Goal: Information Seeking & Learning: Check status

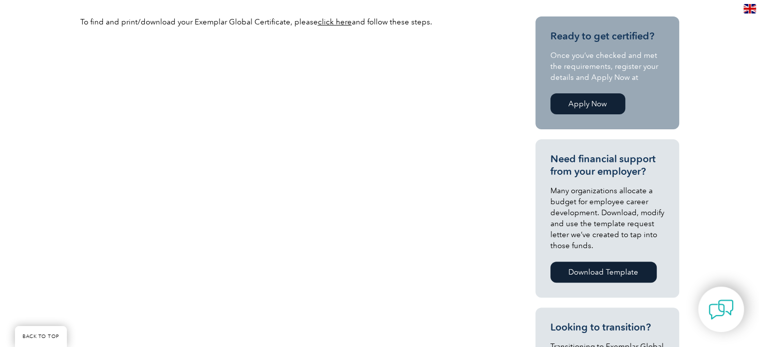
scroll to position [22, 0]
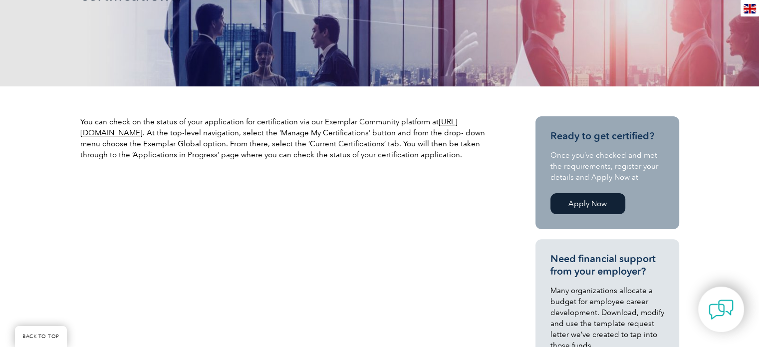
click at [283, 127] on p "You can check on the status of your application for certification via our Exemp…" at bounding box center [289, 138] width 419 height 44
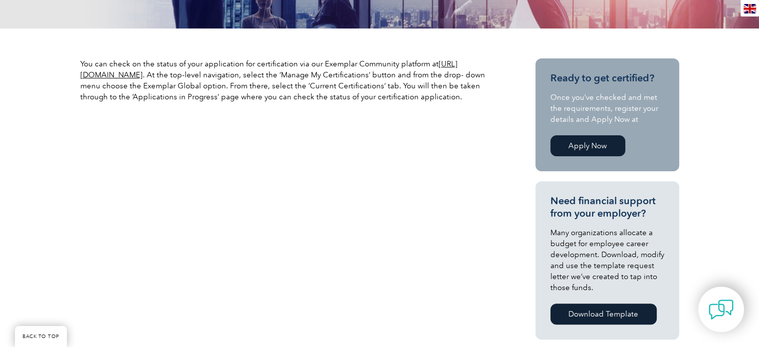
scroll to position [299, 0]
click at [184, 71] on link "https://community.exemplarglobal.org/" at bounding box center [268, 69] width 377 height 20
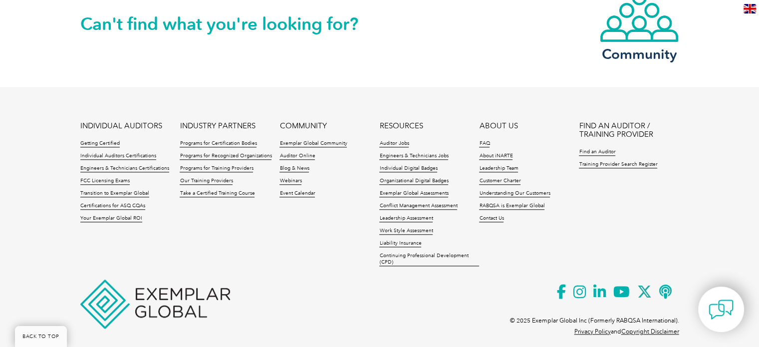
scroll to position [1093, 0]
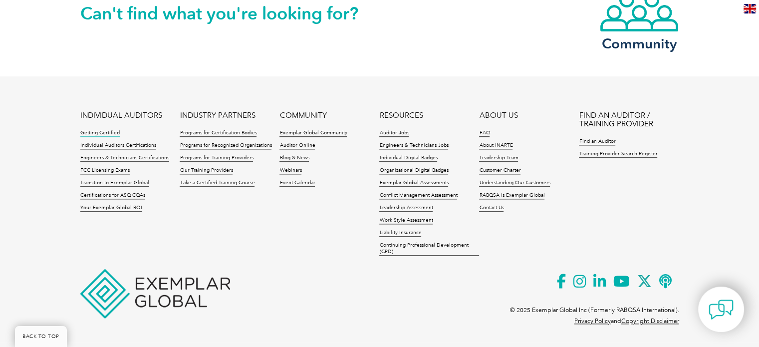
click at [101, 131] on link "Getting Certified" at bounding box center [99, 133] width 39 height 7
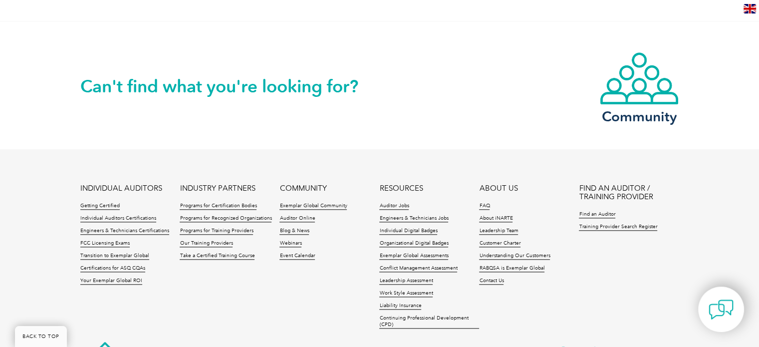
scroll to position [1098, 0]
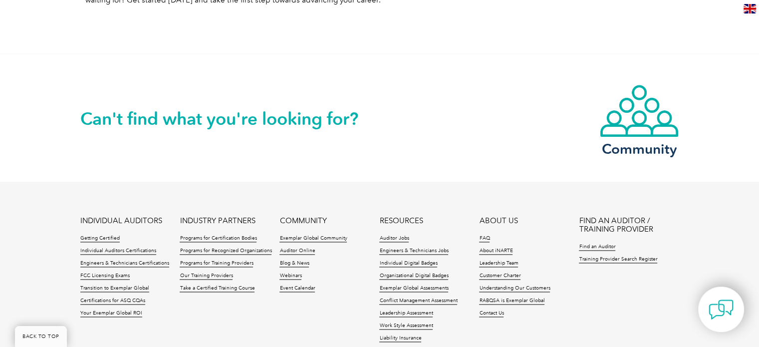
scroll to position [1396, 0]
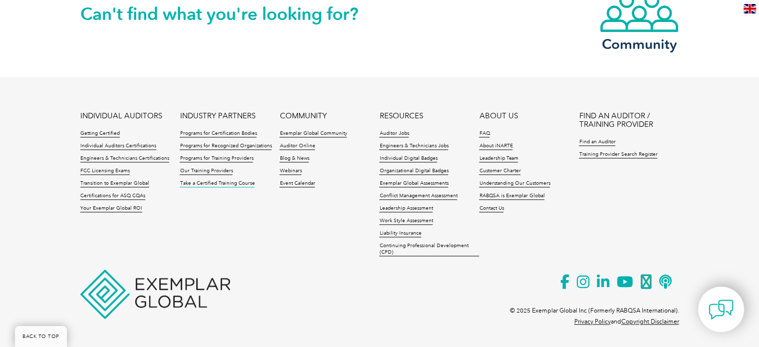
click at [212, 180] on link "Take a Certified Training Course" at bounding box center [217, 183] width 75 height 7
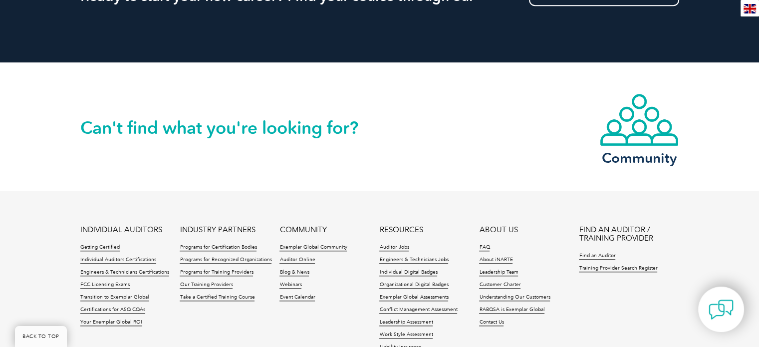
scroll to position [1122, 0]
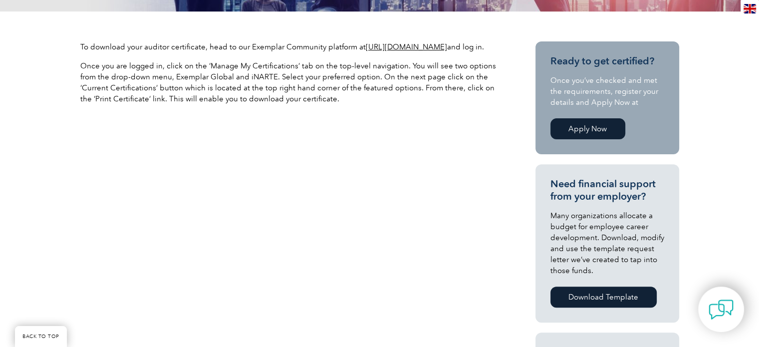
scroll to position [299, 0]
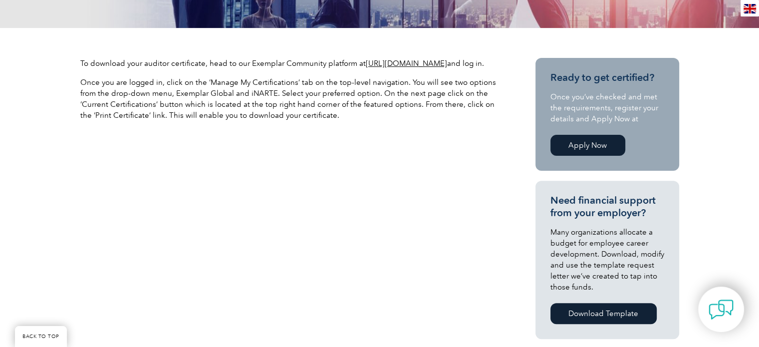
click at [391, 60] on link "[URL][DOMAIN_NAME]" at bounding box center [406, 63] width 81 height 9
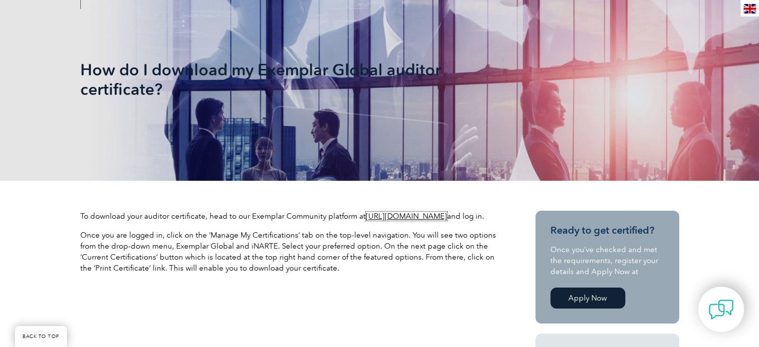
scroll to position [150, 0]
